Goal: Task Accomplishment & Management: Use online tool/utility

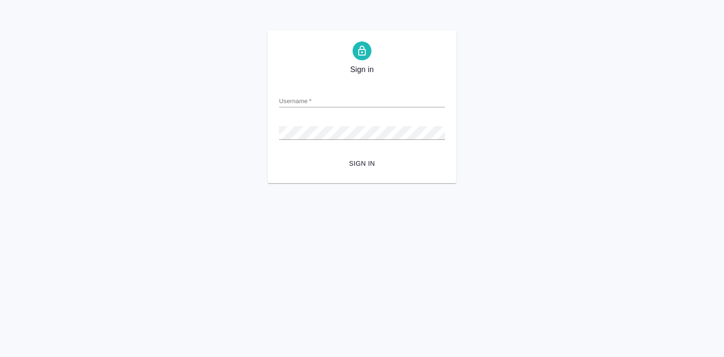
click at [314, 101] on input "Username   *" at bounding box center [362, 100] width 166 height 13
type input "y.lebedeva@awatera.com"
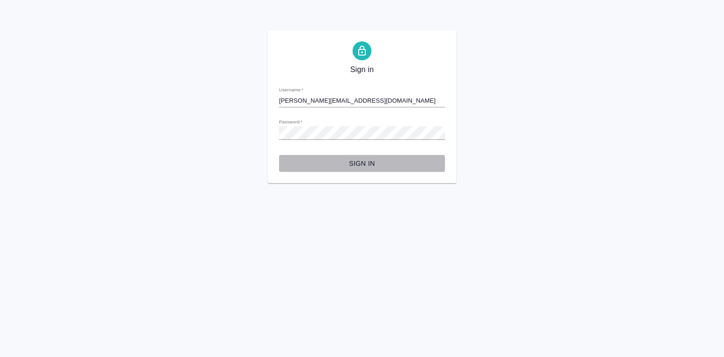
click at [365, 158] on span "Sign in" at bounding box center [362, 164] width 151 height 12
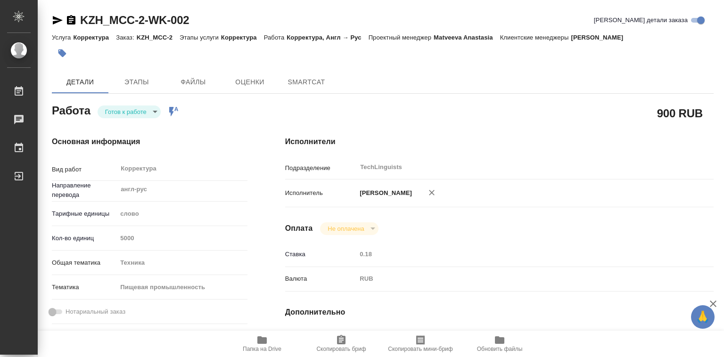
type textarea "x"
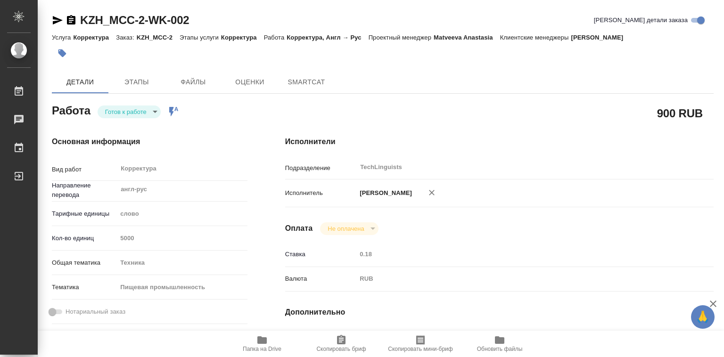
type textarea "x"
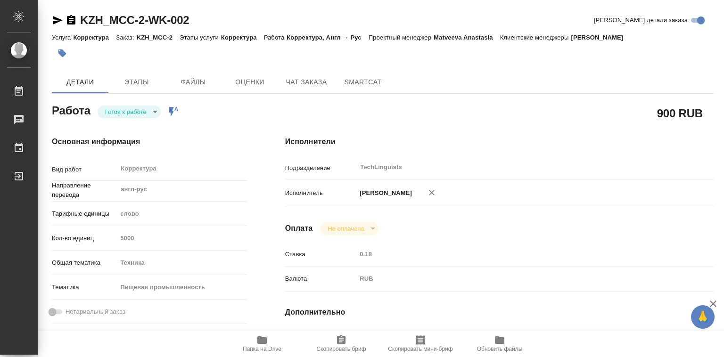
click at [156, 111] on body "🙏 .cls-1 fill:#fff; AWATERA Лебедева Юлия y.lebedeva Работы Чаты График Выйти K…" at bounding box center [362, 178] width 724 height 357
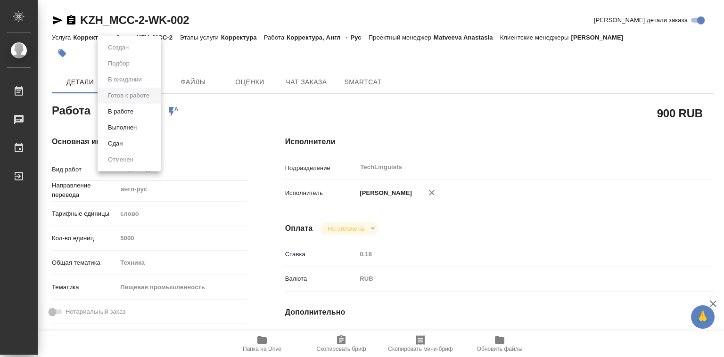
type textarea "x"
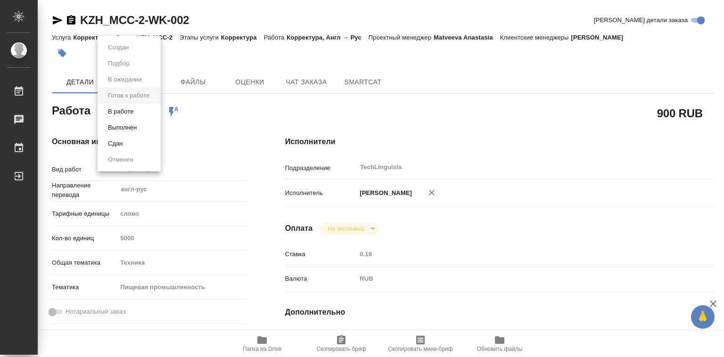
click at [141, 110] on li "В работе" at bounding box center [129, 112] width 63 height 16
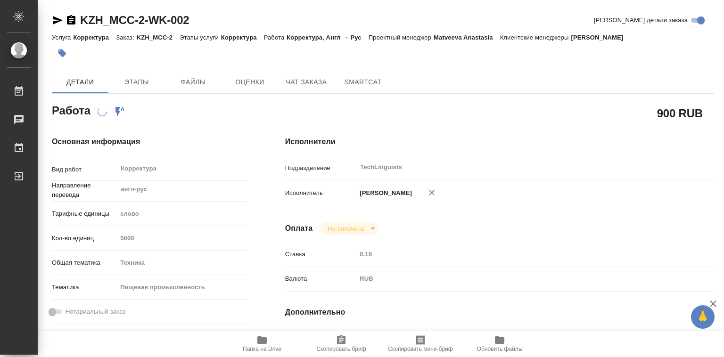
type textarea "x"
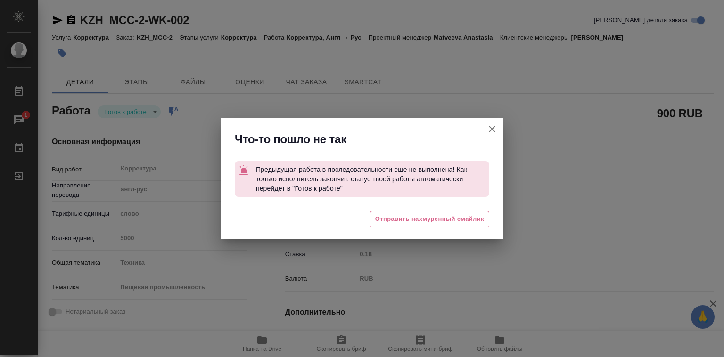
type textarea "x"
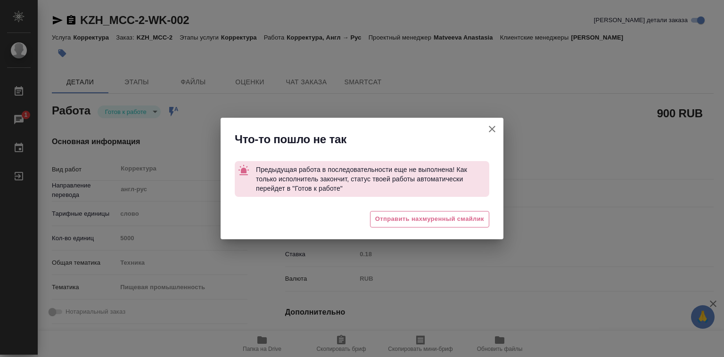
type textarea "x"
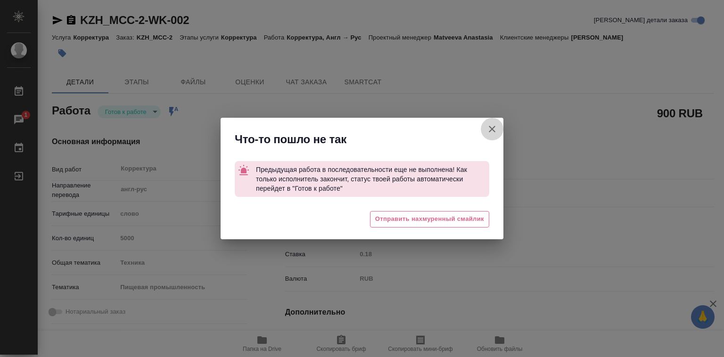
click at [492, 128] on icon "button" at bounding box center [492, 129] width 11 height 11
type textarea "x"
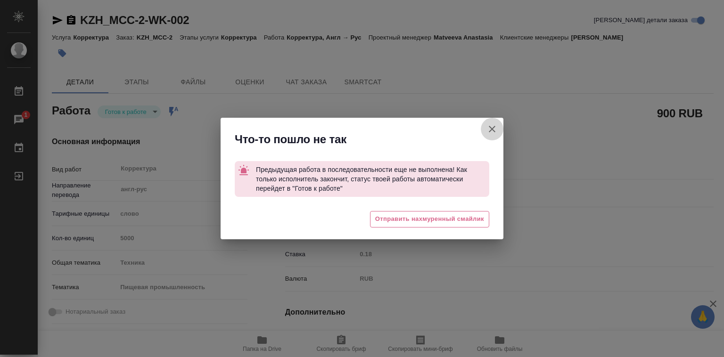
type textarea "x"
